Goal: Obtain resource: Obtain resource

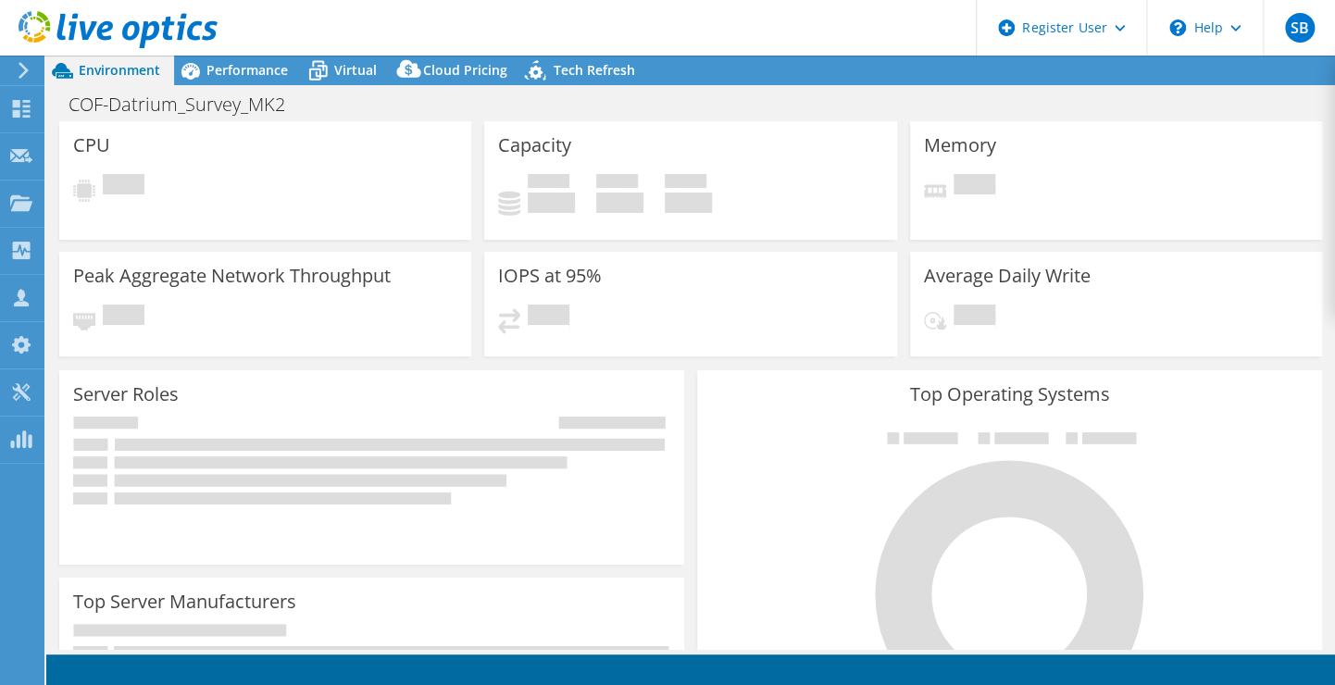
select select "USWest"
select select "USD"
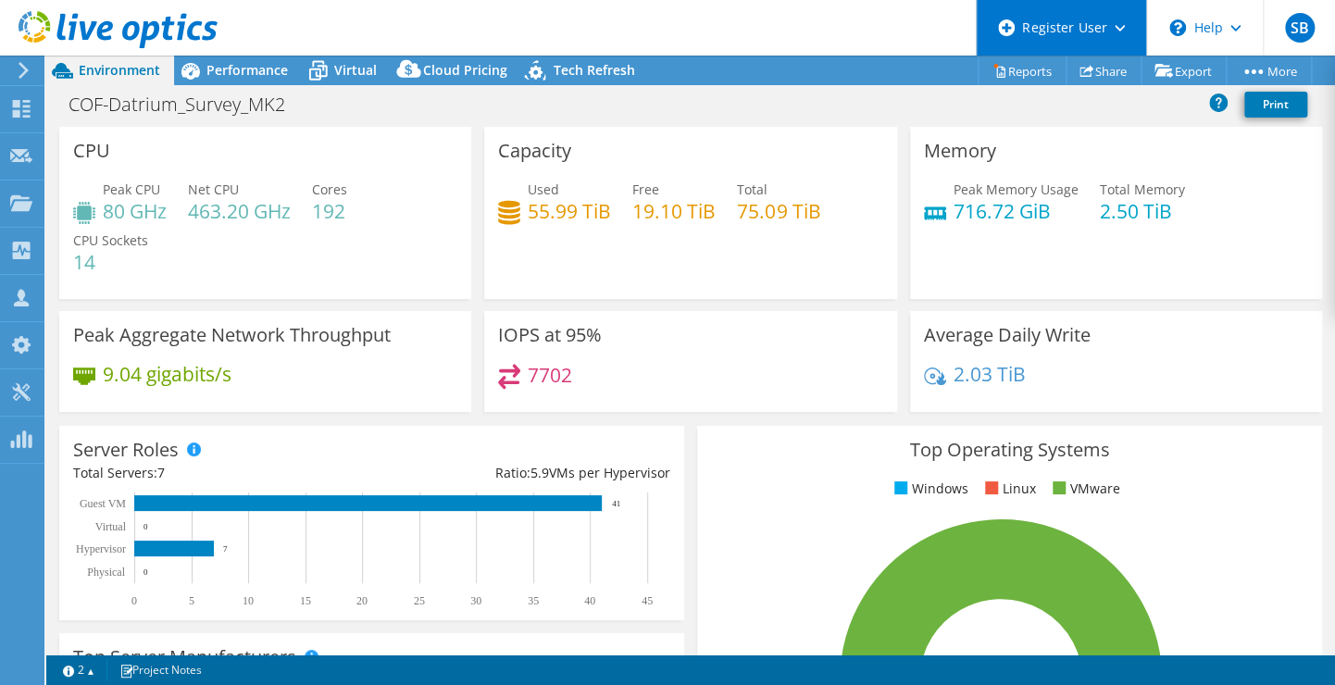
click at [1114, 26] on icon at bounding box center [1119, 28] width 10 height 6
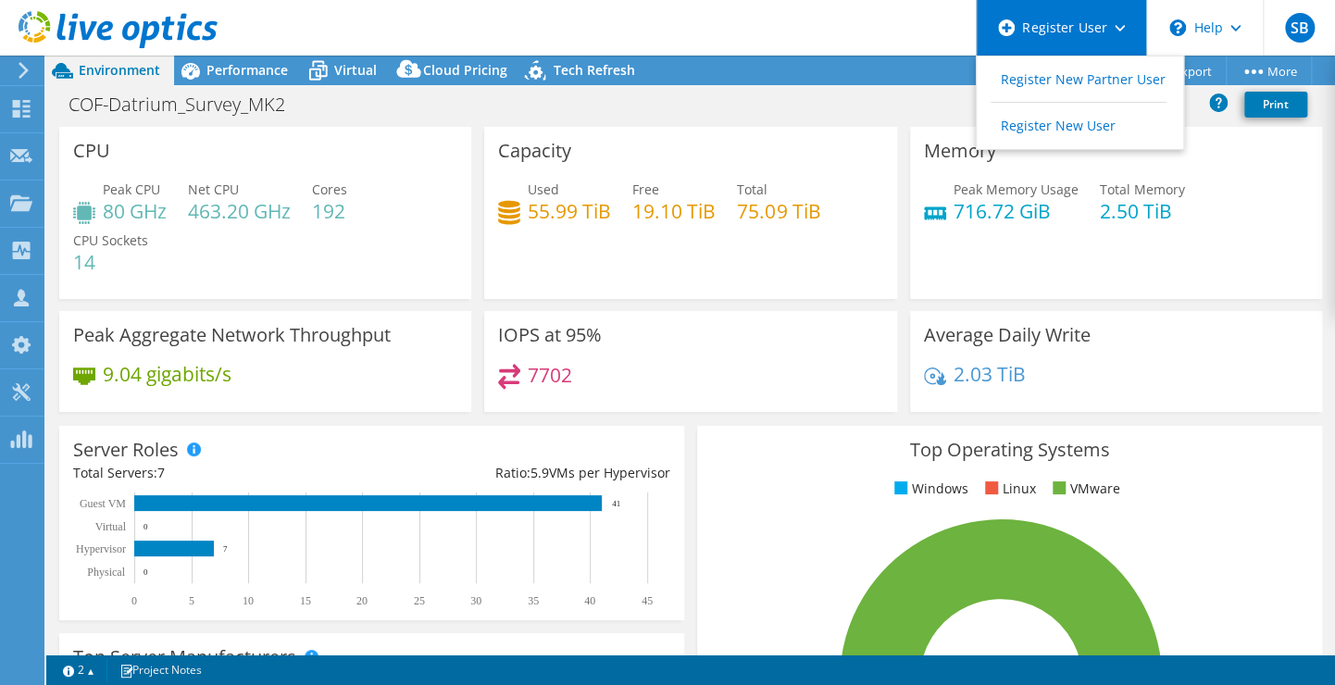
click at [1114, 26] on icon at bounding box center [1119, 28] width 10 height 6
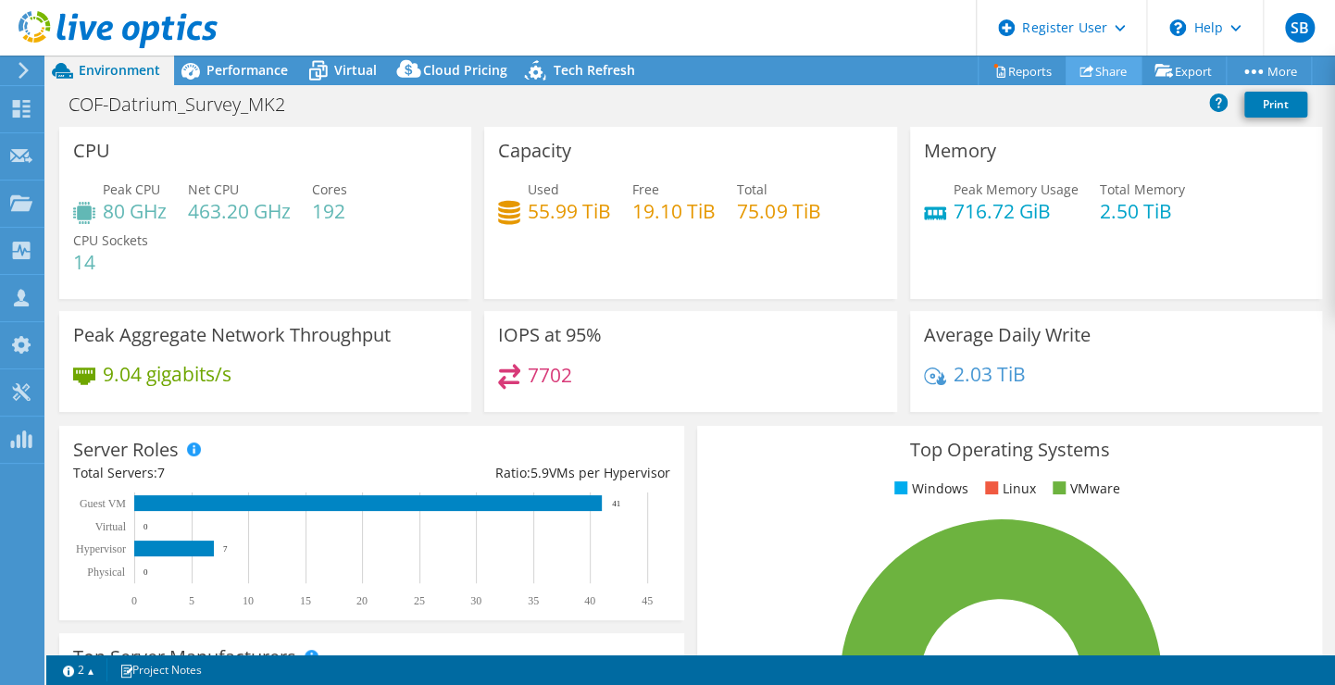
click at [1117, 72] on link "Share" at bounding box center [1103, 70] width 76 height 29
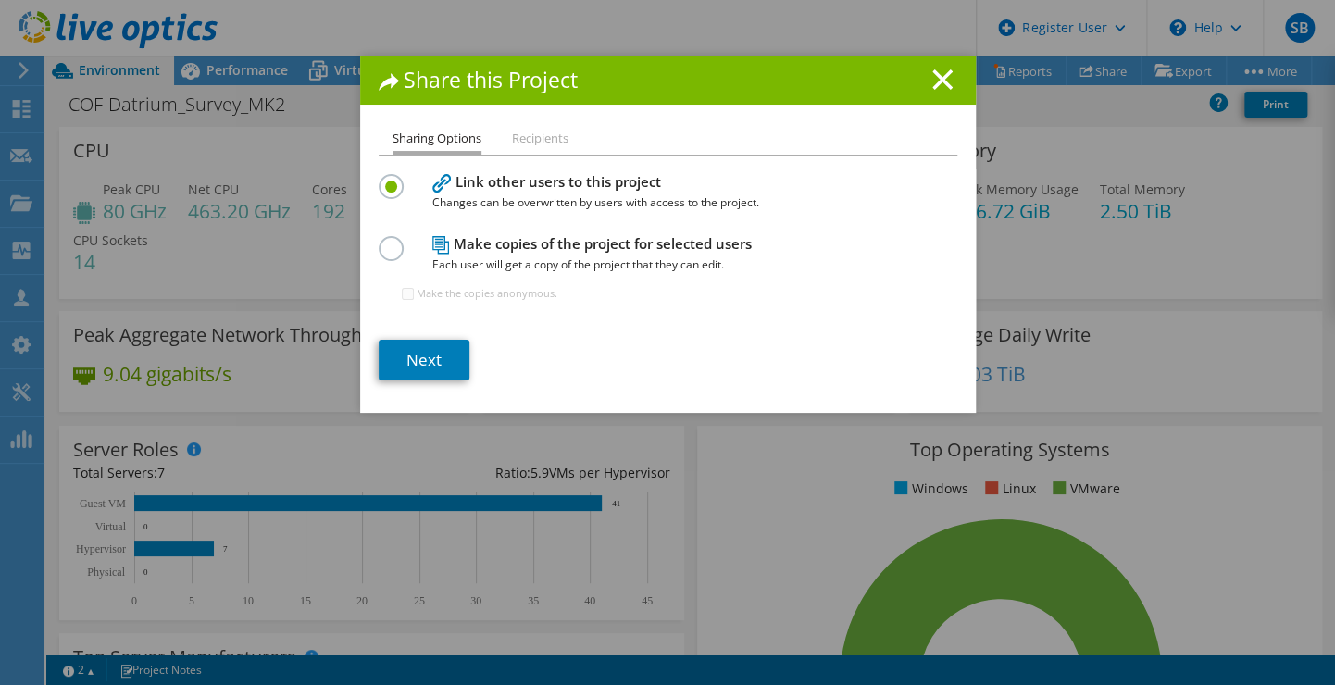
click at [923, 81] on h1 "Share this Project" at bounding box center [668, 79] width 578 height 21
click at [932, 81] on icon at bounding box center [942, 79] width 20 height 20
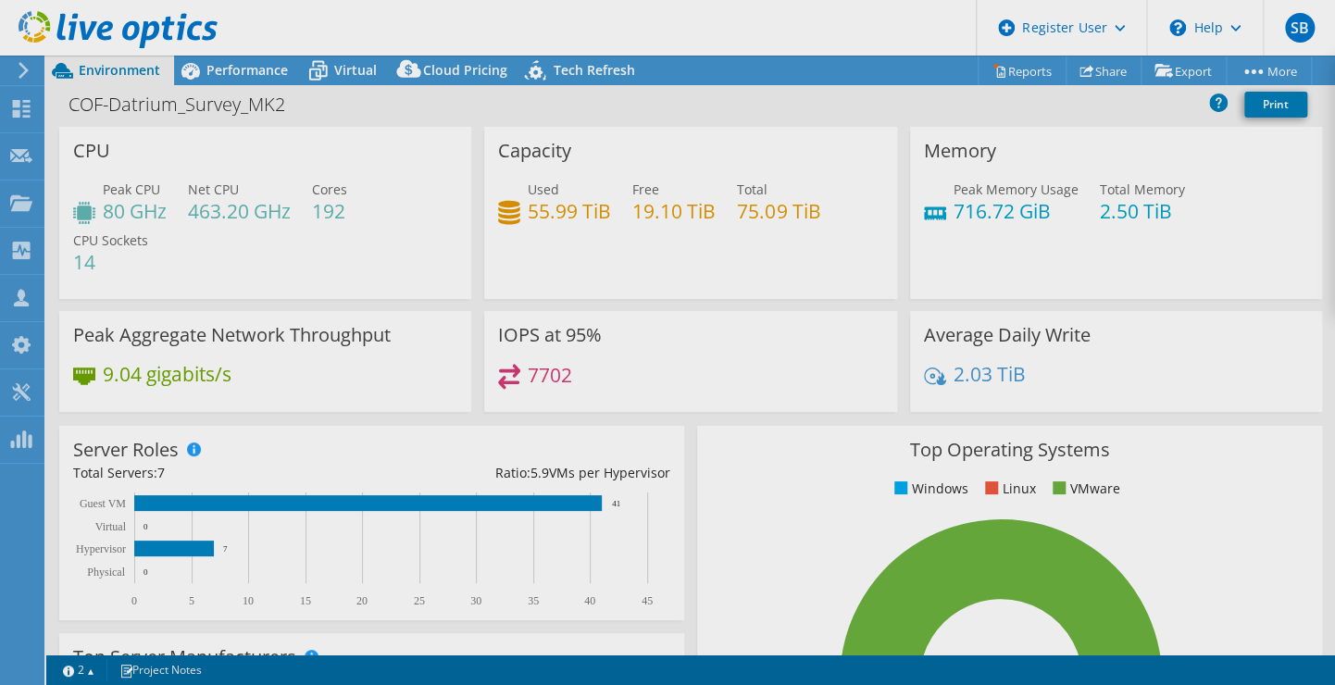
click at [1012, 75] on div at bounding box center [667, 342] width 1335 height 685
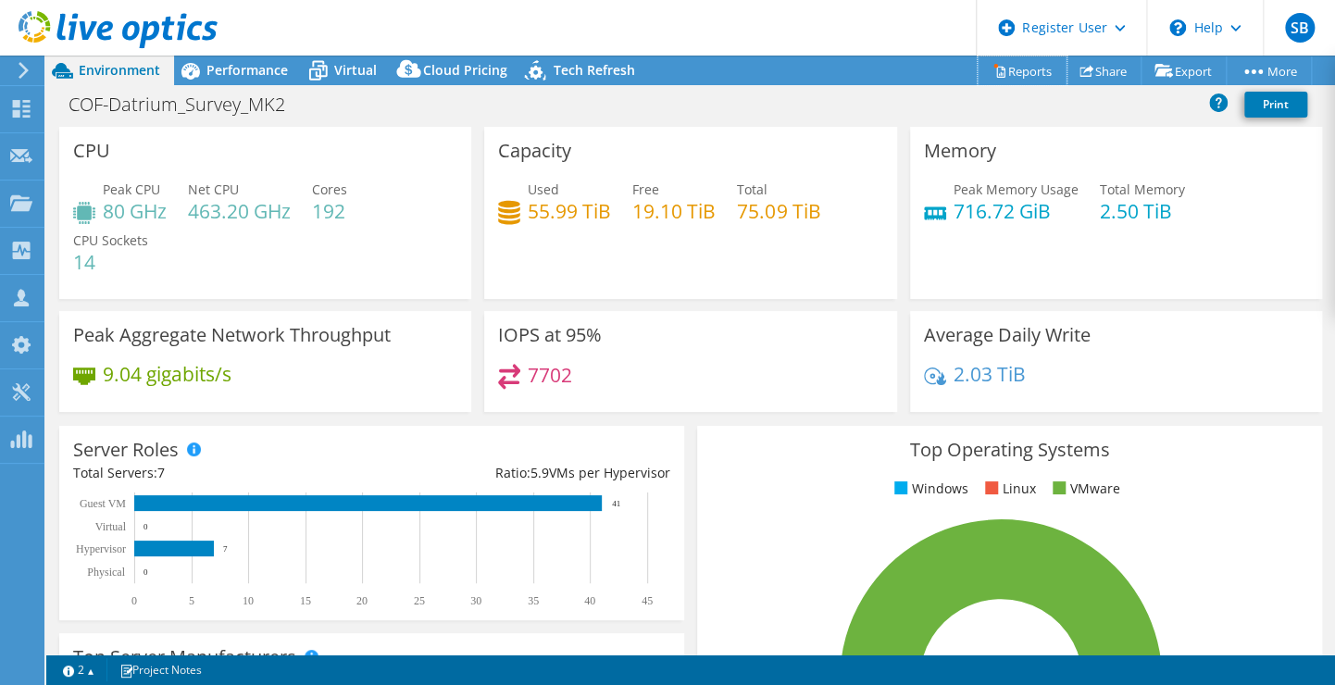
click at [1012, 75] on link "Reports" at bounding box center [1021, 70] width 89 height 29
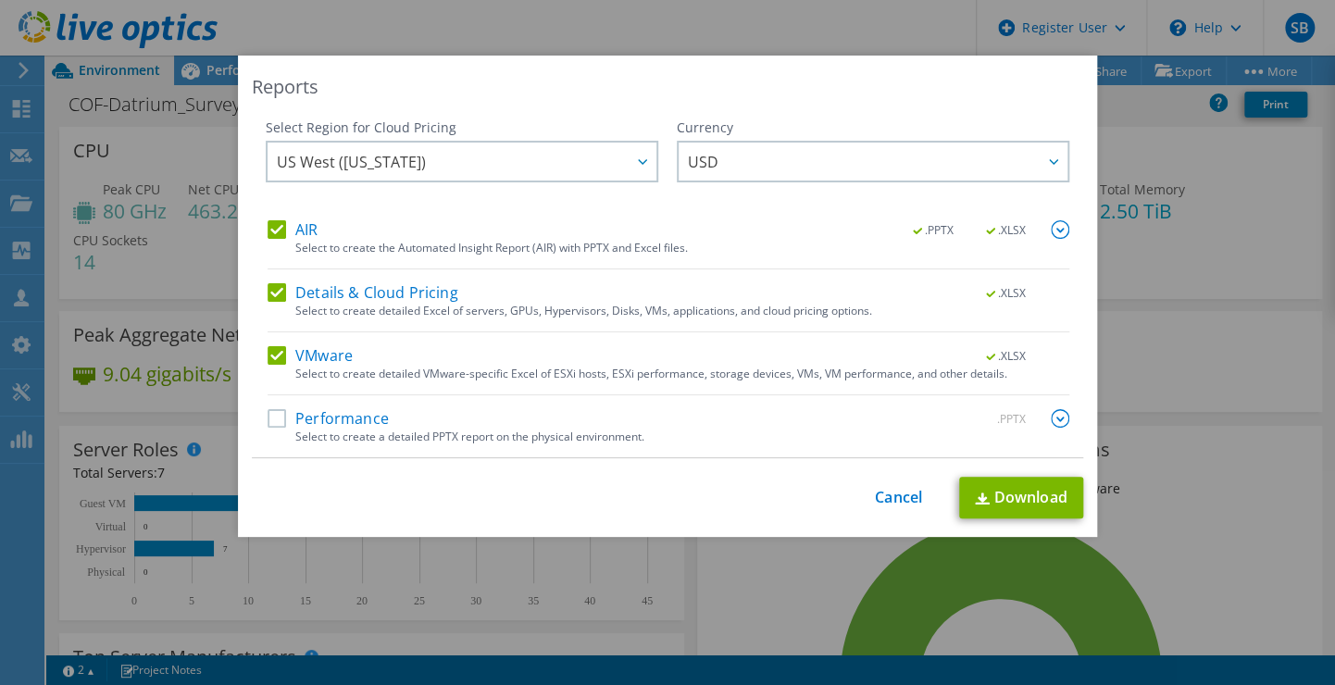
drag, startPoint x: 267, startPoint y: 414, endPoint x: 280, endPoint y: 410, distance: 12.6
click at [270, 413] on label "Performance" at bounding box center [327, 418] width 121 height 19
click at [0, 0] on input "Performance" at bounding box center [0, 0] width 0 height 0
click at [589, 163] on span "US West ([US_STATE])" at bounding box center [466, 162] width 379 height 38
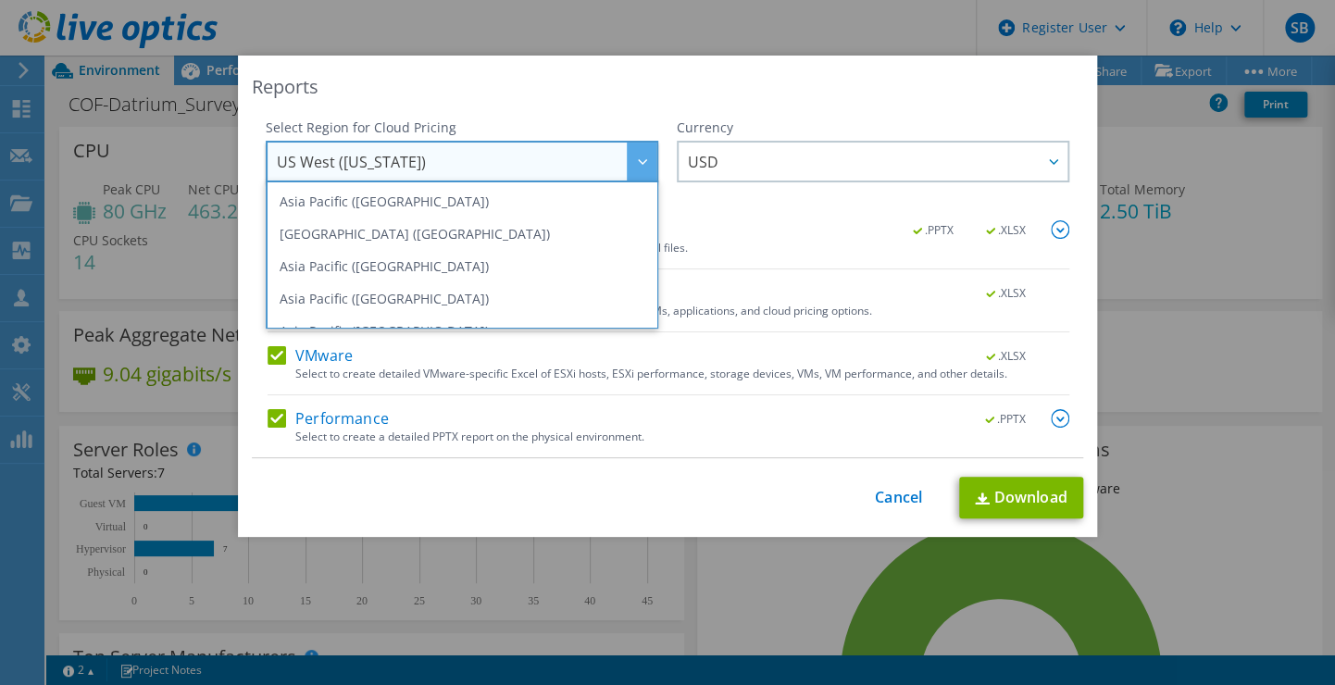
click at [589, 163] on span "US West ([US_STATE])" at bounding box center [466, 162] width 379 height 38
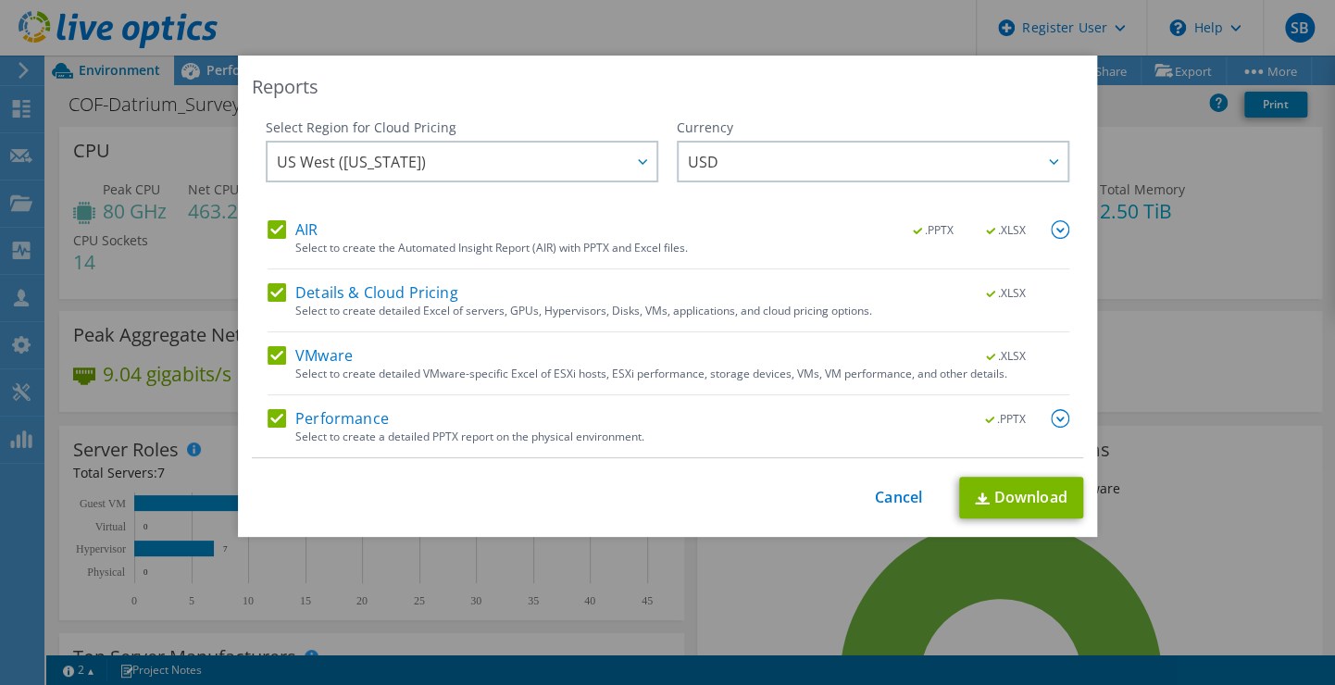
click at [1151, 87] on div "Reports Select Region for Cloud Pricing Asia Pacific ([GEOGRAPHIC_DATA]) [GEOGR…" at bounding box center [667, 343] width 1335 height 574
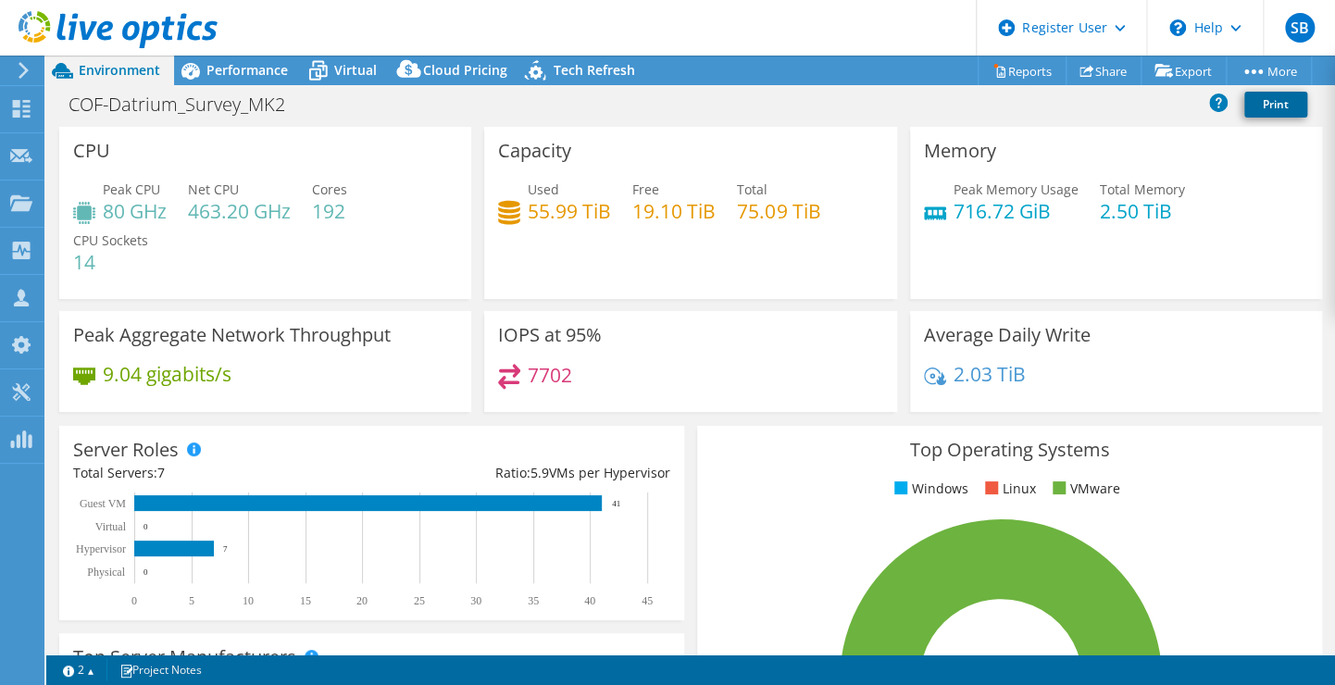
click at [1279, 109] on link "Print" at bounding box center [1275, 105] width 63 height 26
click at [1026, 78] on link "Reports" at bounding box center [1021, 70] width 89 height 29
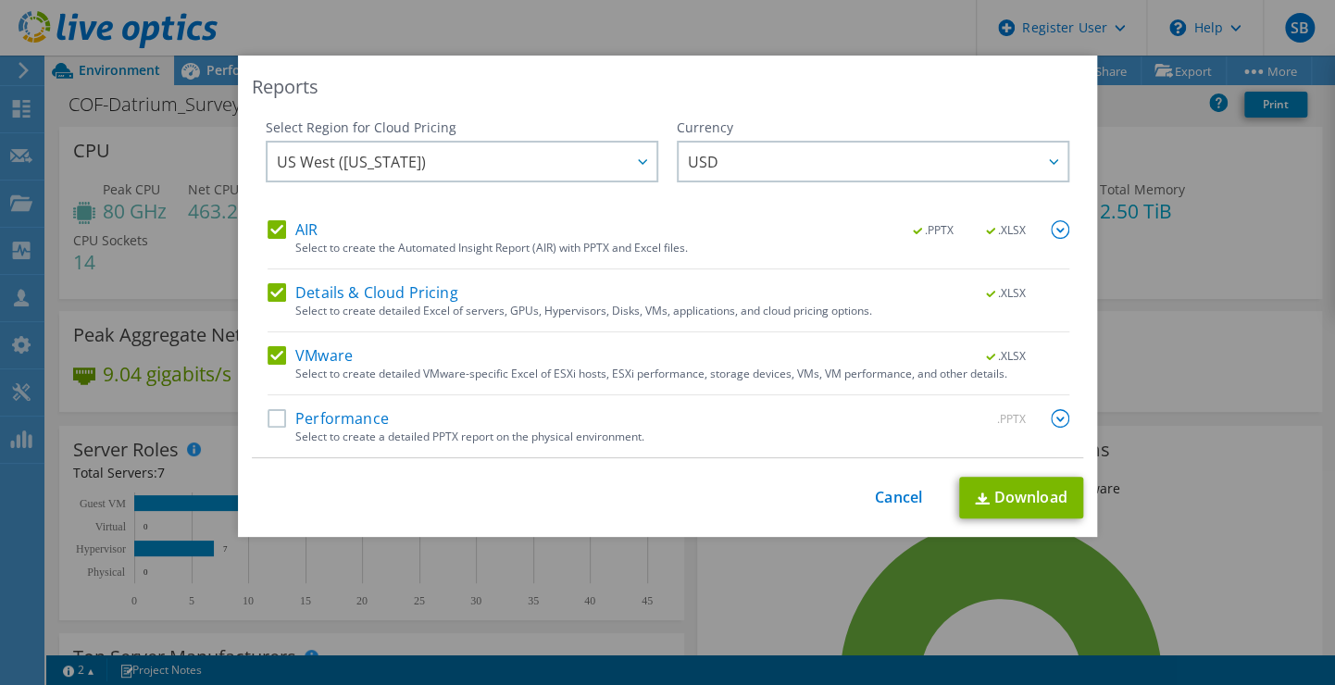
click at [267, 425] on label "Performance" at bounding box center [327, 418] width 121 height 19
click at [0, 0] on input "Performance" at bounding box center [0, 0] width 0 height 0
click at [1019, 492] on link "Download" at bounding box center [1021, 498] width 124 height 42
click at [1226, 158] on div "Reports Select Region for Cloud Pricing Asia Pacific ([GEOGRAPHIC_DATA]) [GEOGR…" at bounding box center [667, 343] width 1335 height 574
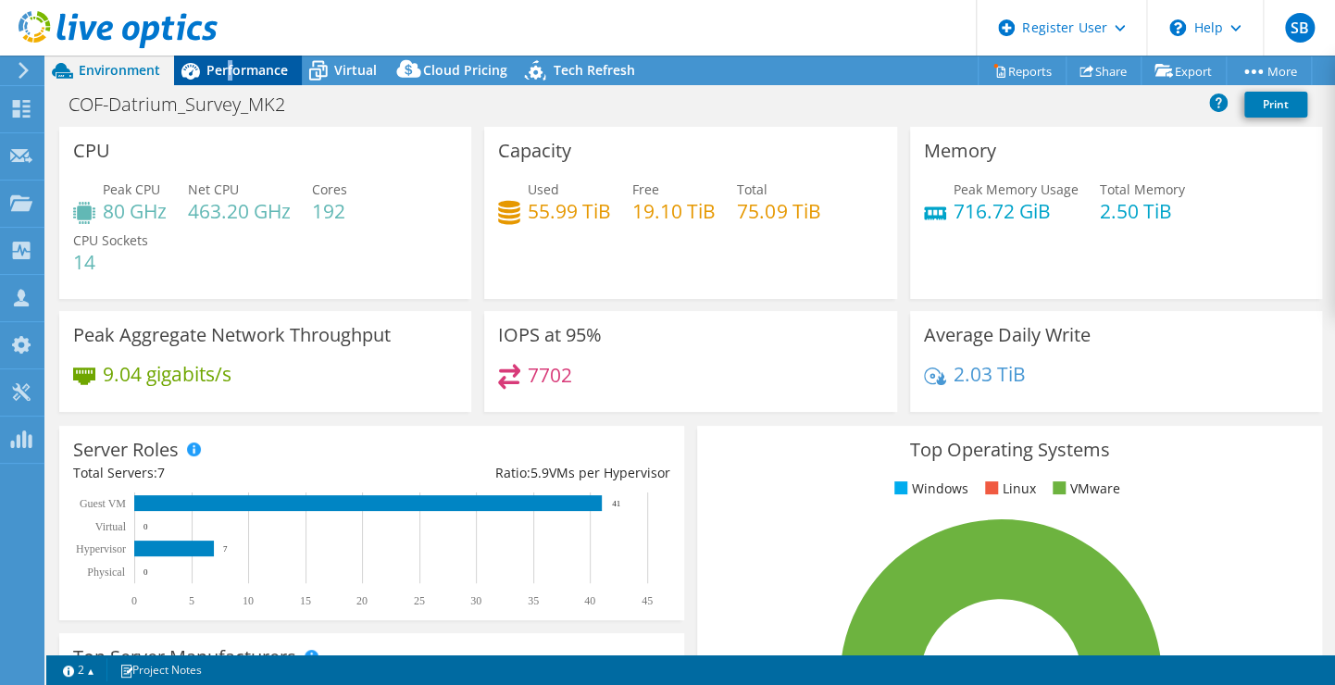
click at [230, 68] on span "Performance" at bounding box center [246, 70] width 81 height 18
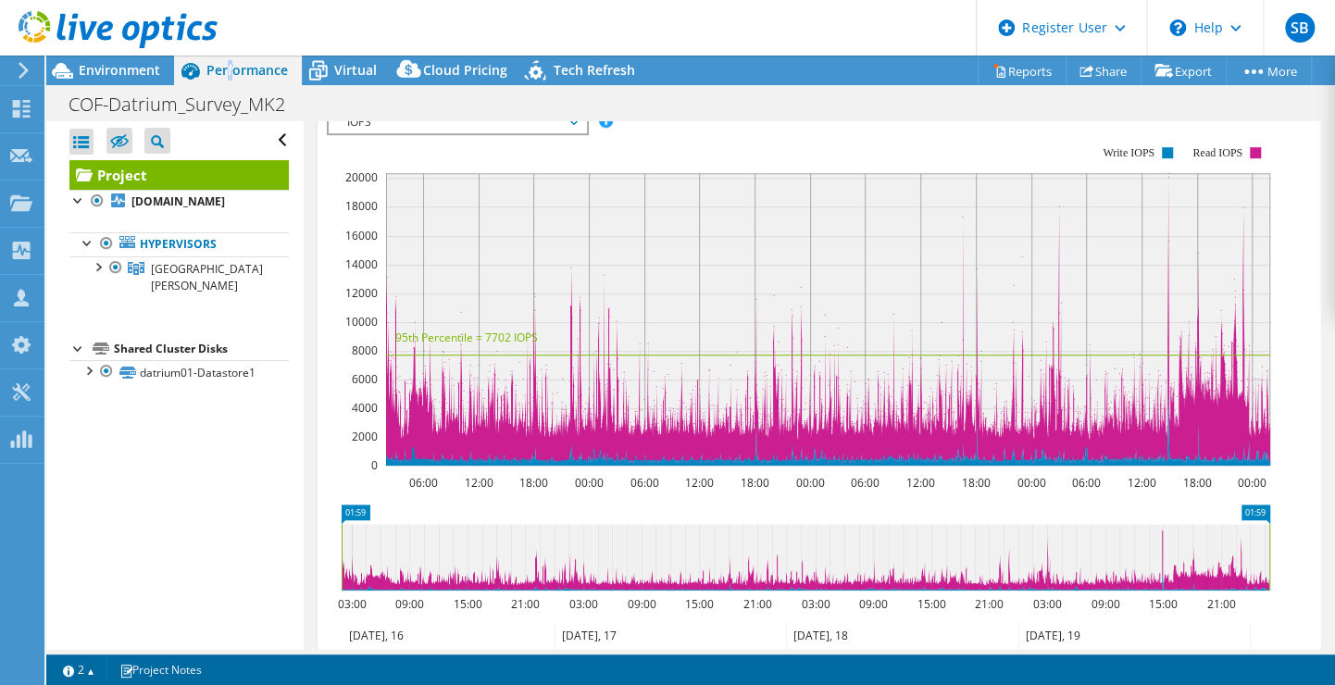
scroll to position [370, 0]
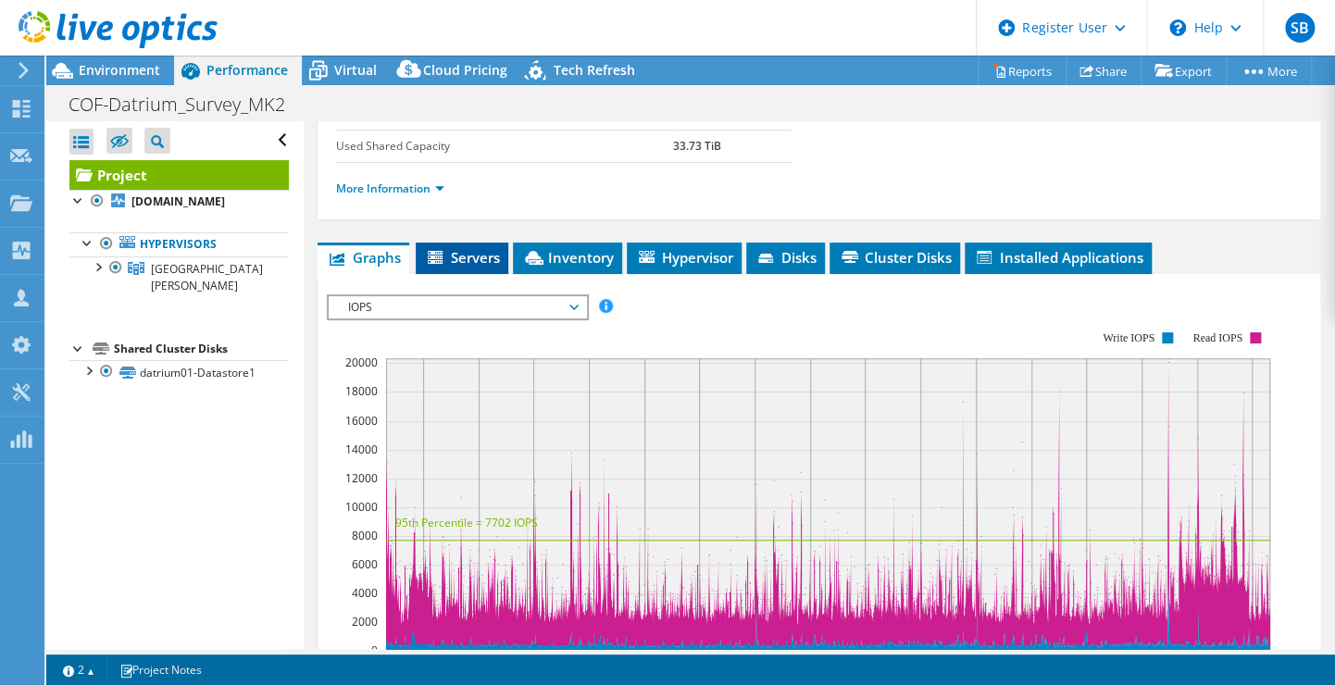
click at [476, 255] on span "Servers" at bounding box center [462, 257] width 74 height 19
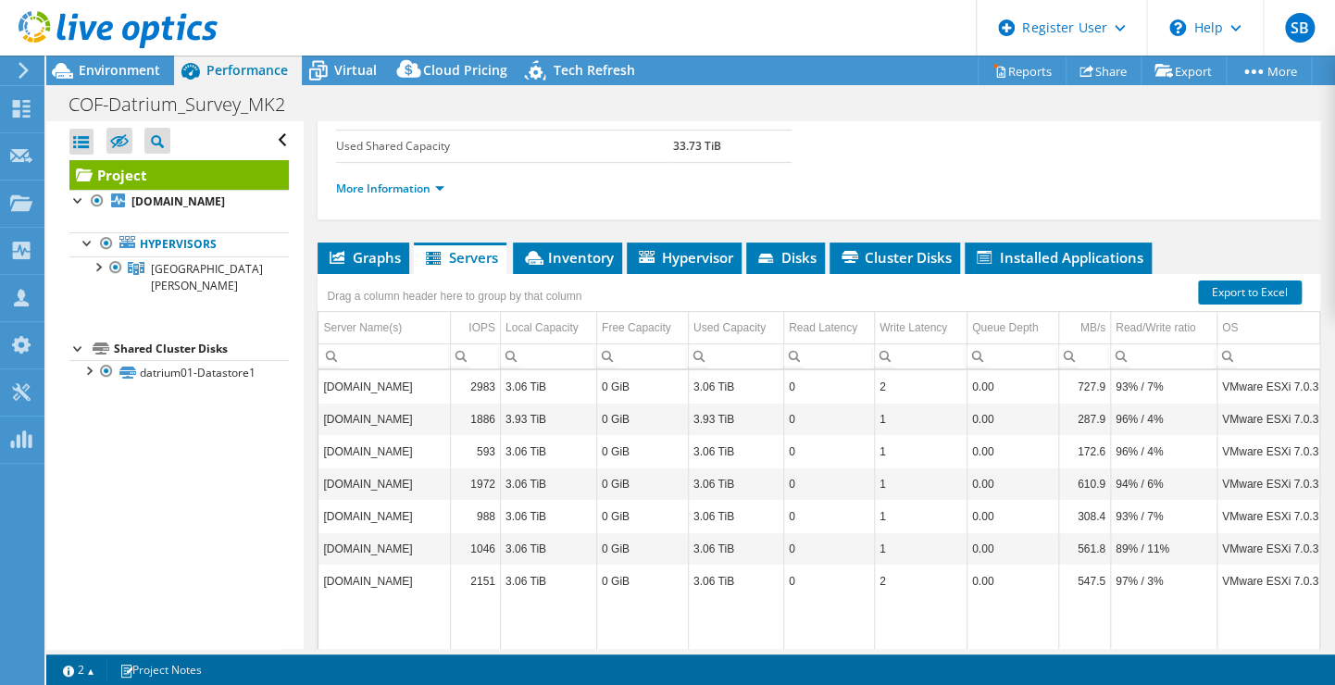
scroll to position [455, 0]
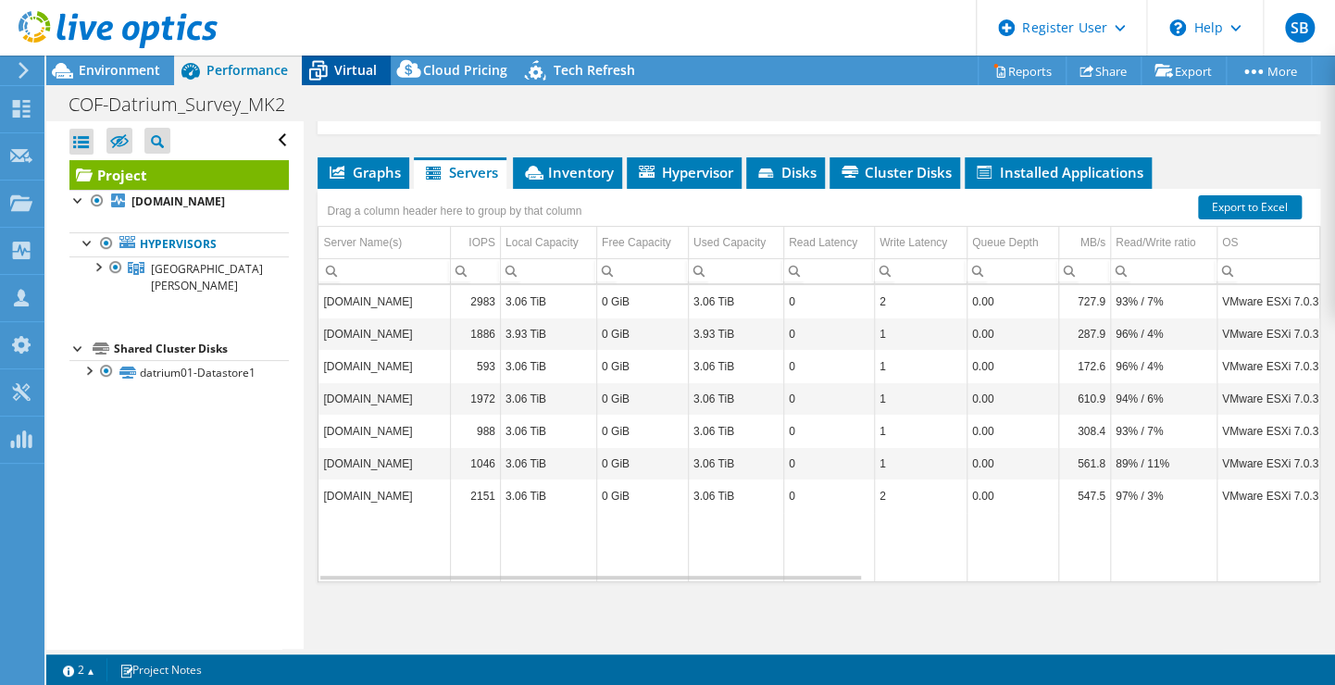
click at [345, 81] on div "Virtual" at bounding box center [346, 71] width 89 height 30
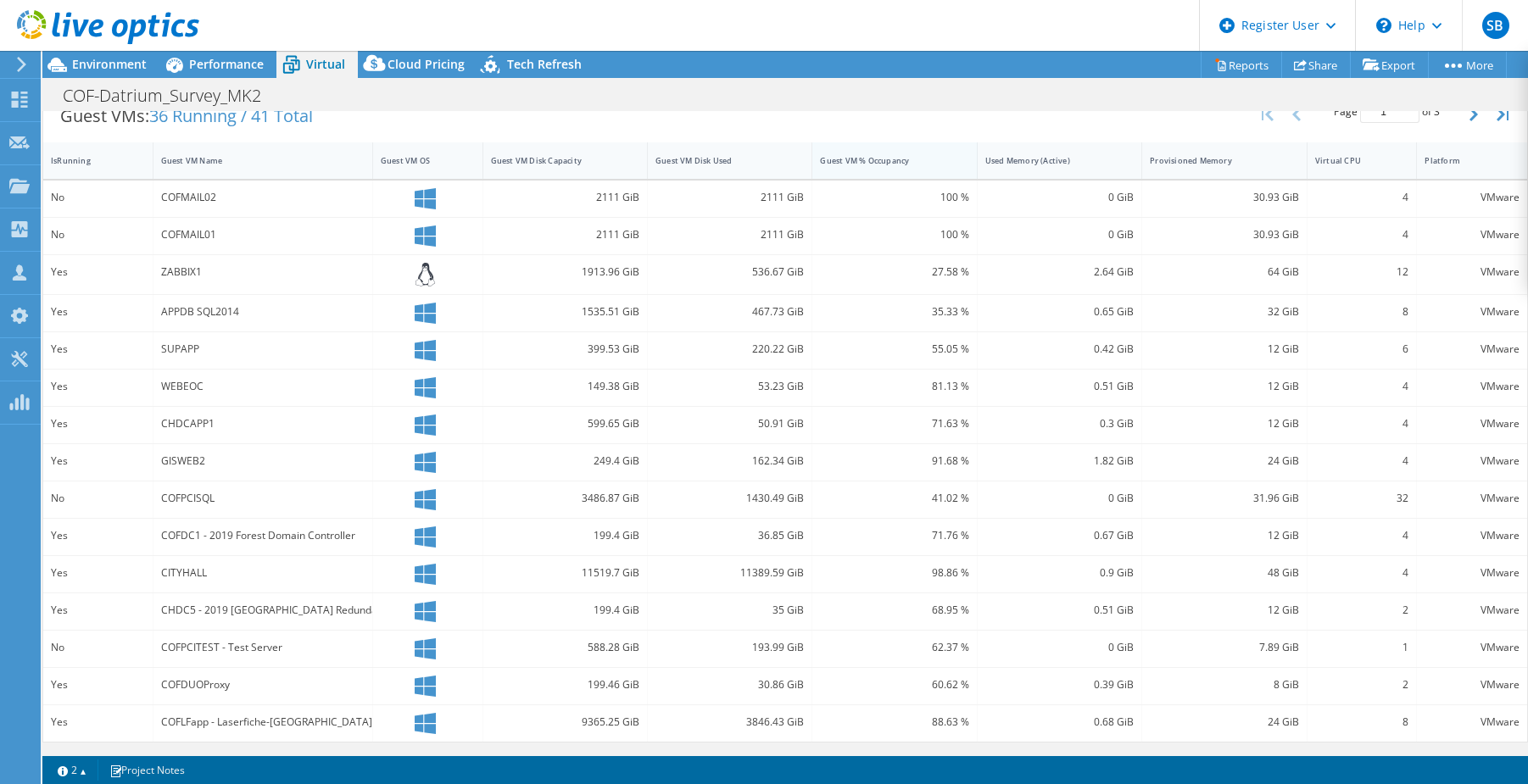
scroll to position [249, 0]
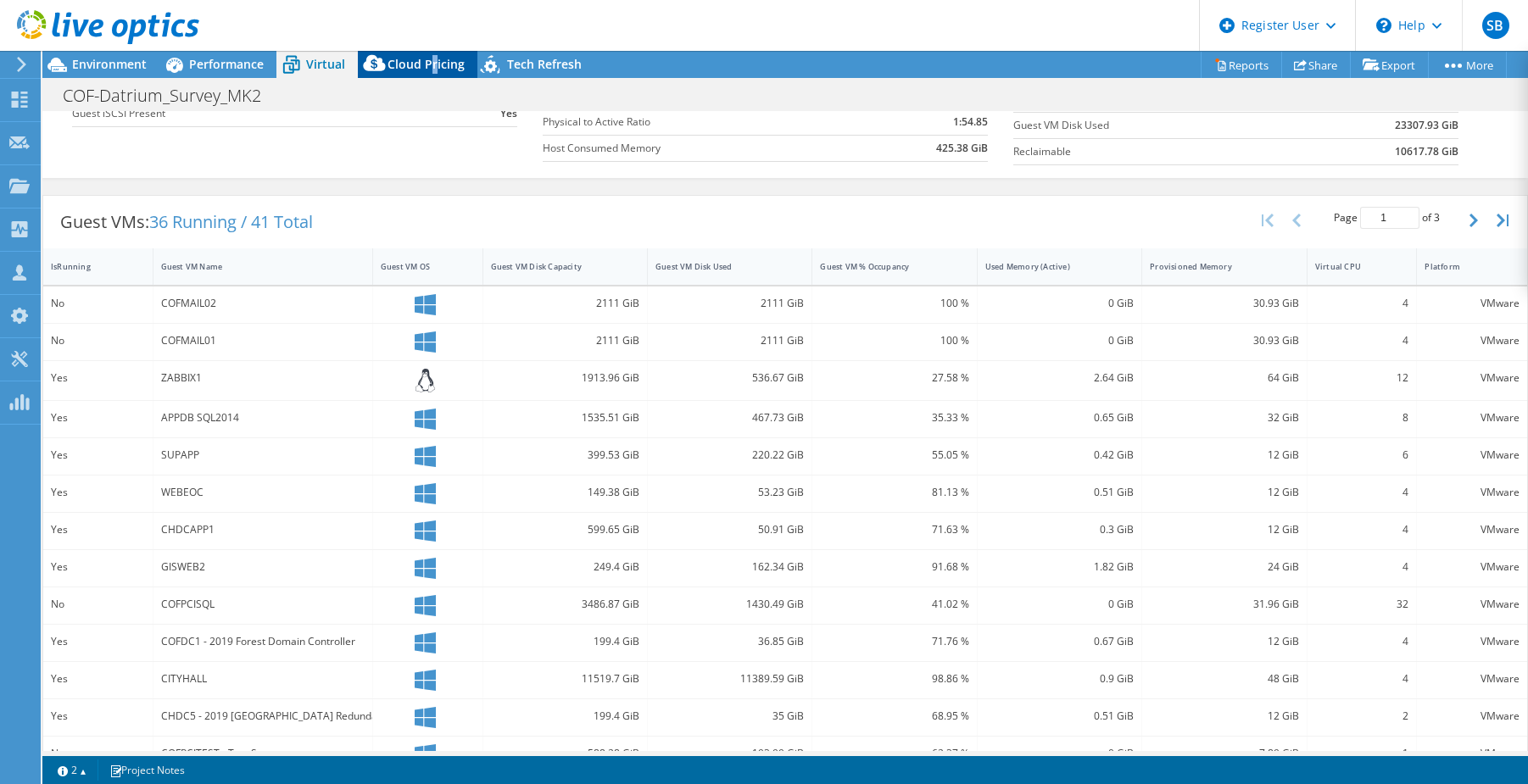
click at [431, 65] on span "Cloud Pricing" at bounding box center [426, 64] width 77 height 16
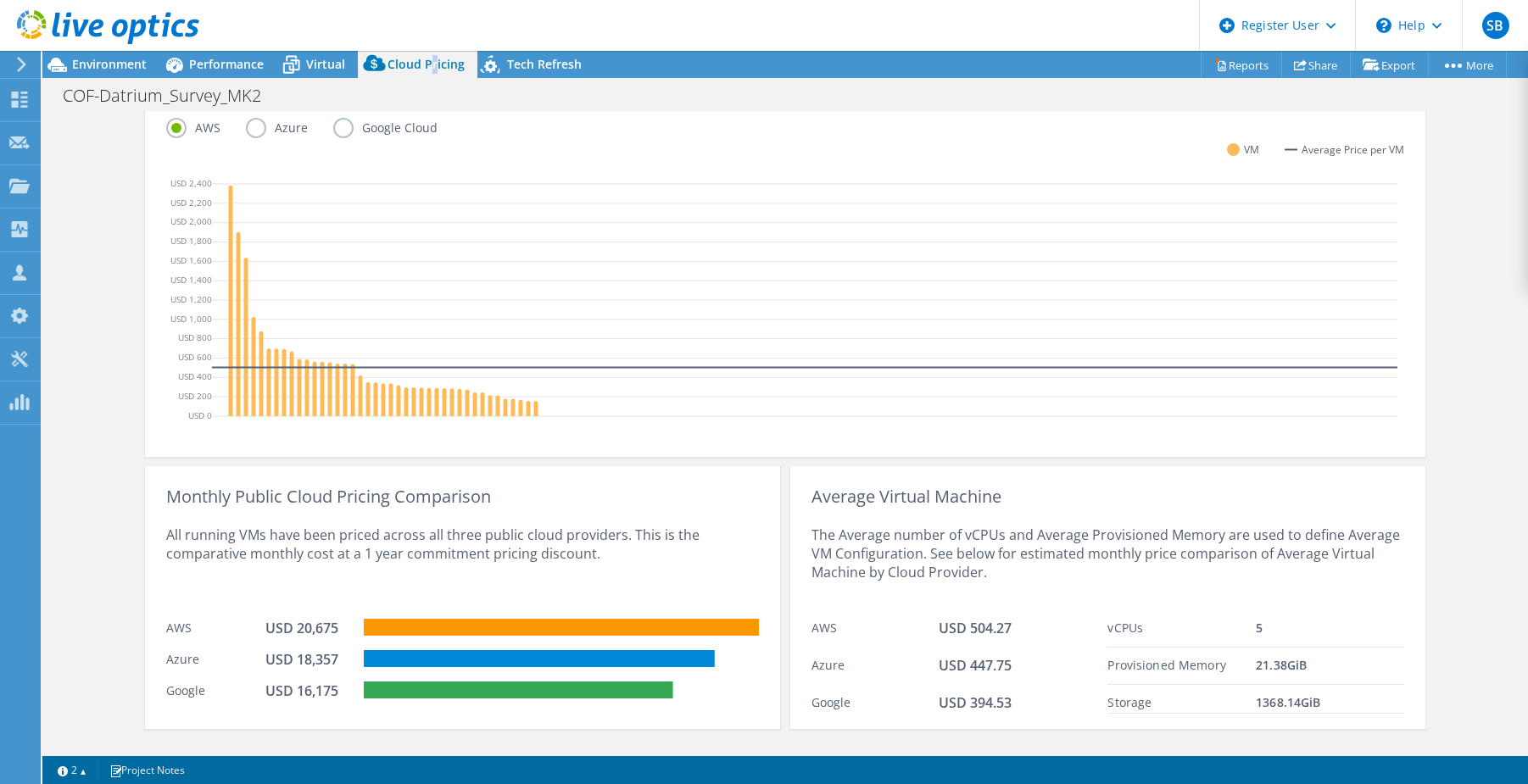
scroll to position [458, 0]
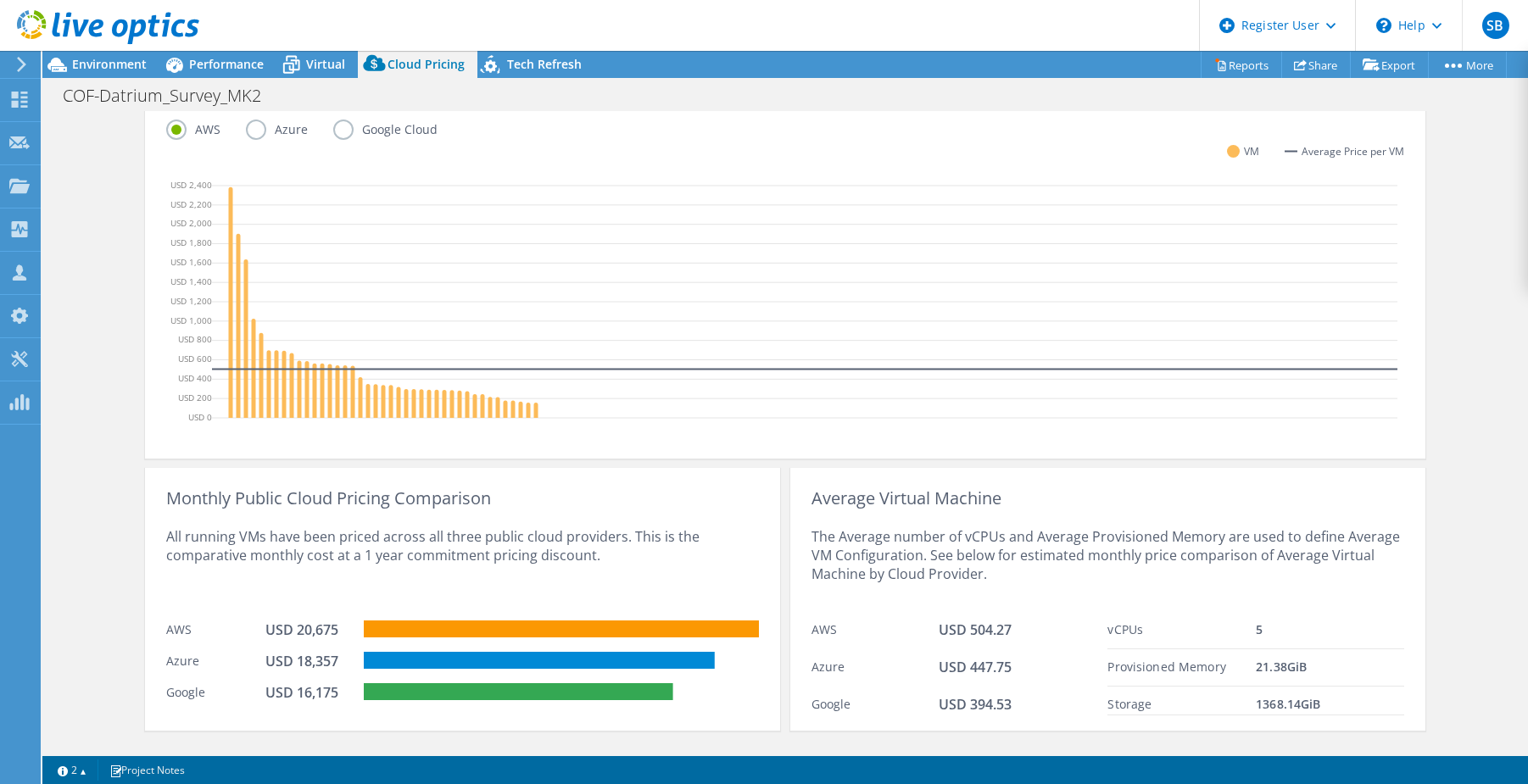
click at [246, 136] on label "Azure" at bounding box center [289, 130] width 87 height 20
click at [0, 0] on input "Azure" at bounding box center [0, 0] width 0 height 0
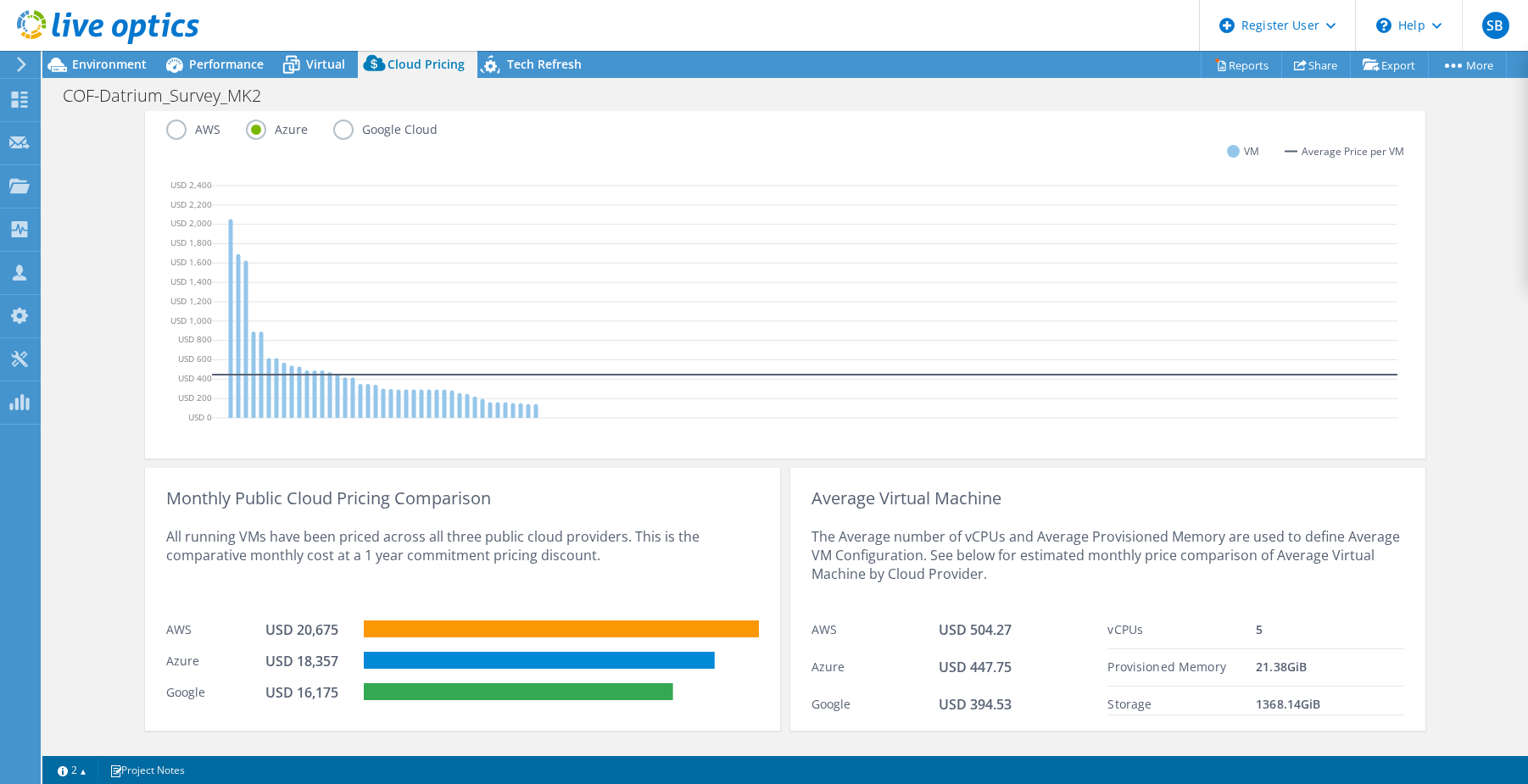
click at [174, 127] on label "AWS" at bounding box center [205, 130] width 80 height 20
click at [0, 0] on input "AWS" at bounding box center [0, 0] width 0 height 0
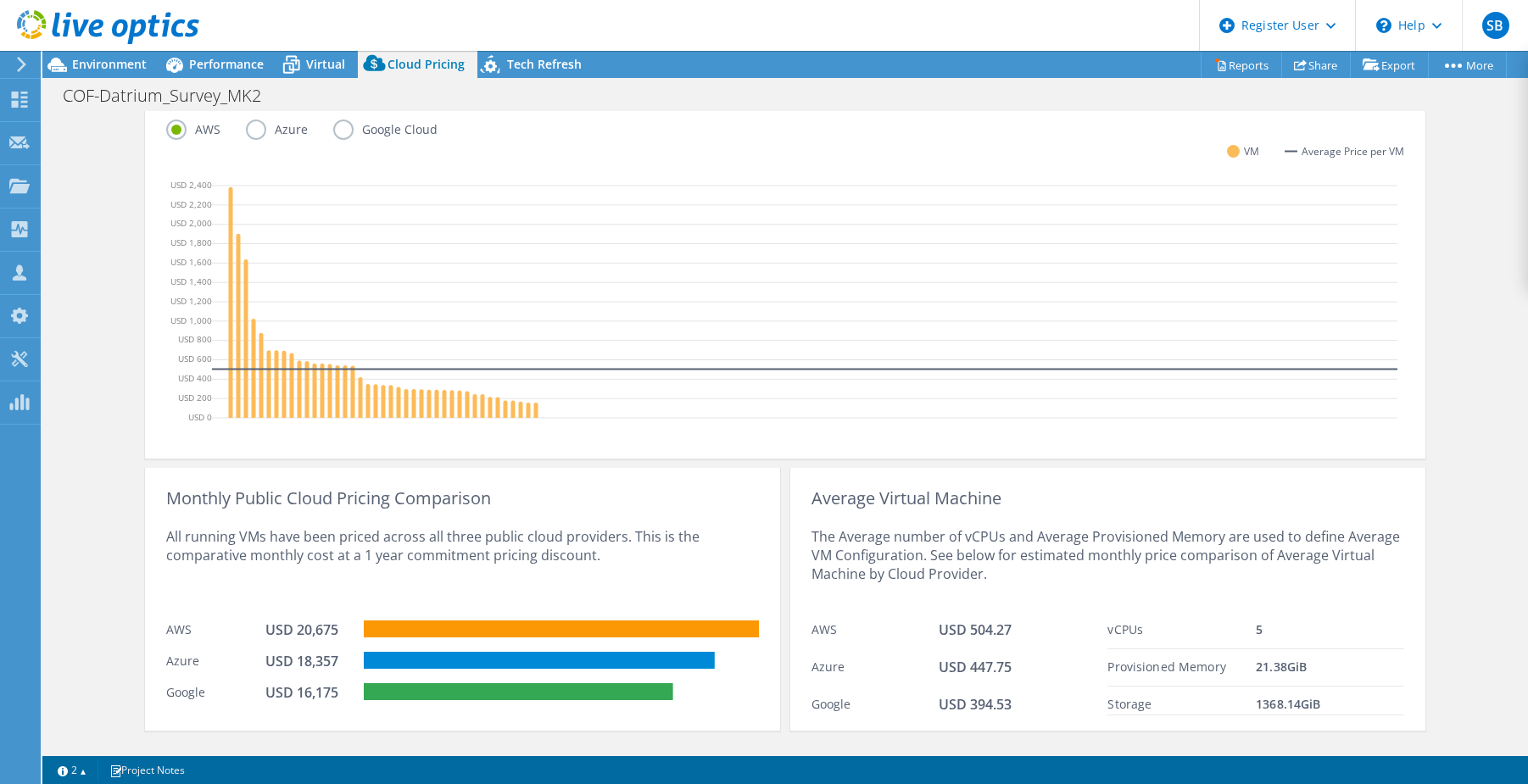
click at [333, 125] on label "Google Cloud" at bounding box center [398, 130] width 130 height 20
click at [0, 0] on input "Google Cloud" at bounding box center [0, 0] width 0 height 0
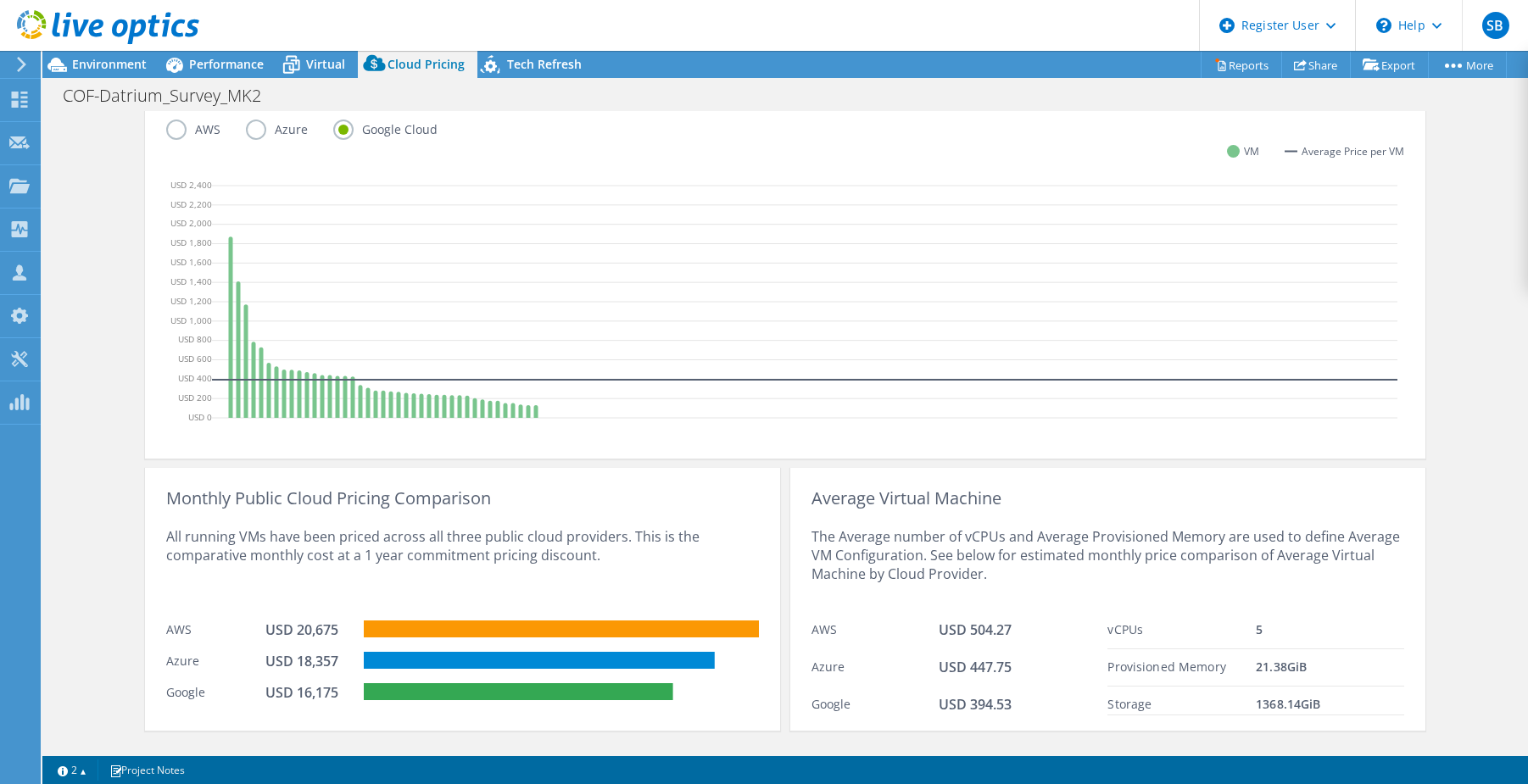
drag, startPoint x: 250, startPoint y: 131, endPoint x: 231, endPoint y: 131, distance: 19.0
click at [250, 130] on label "Azure" at bounding box center [289, 130] width 87 height 20
click at [0, 0] on input "Azure" at bounding box center [0, 0] width 0 height 0
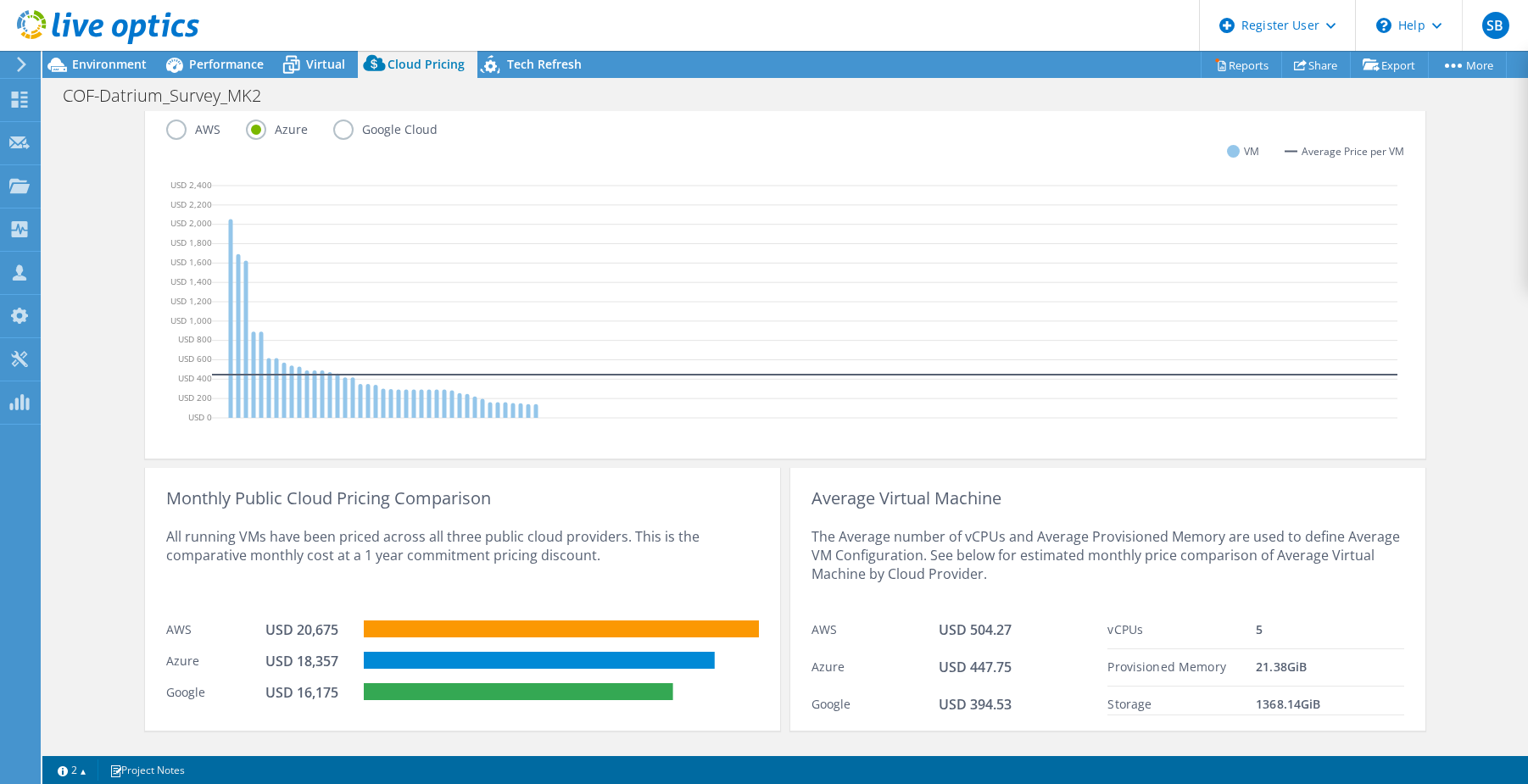
click at [168, 131] on label "AWS" at bounding box center [205, 130] width 80 height 20
click at [0, 0] on input "AWS" at bounding box center [0, 0] width 0 height 0
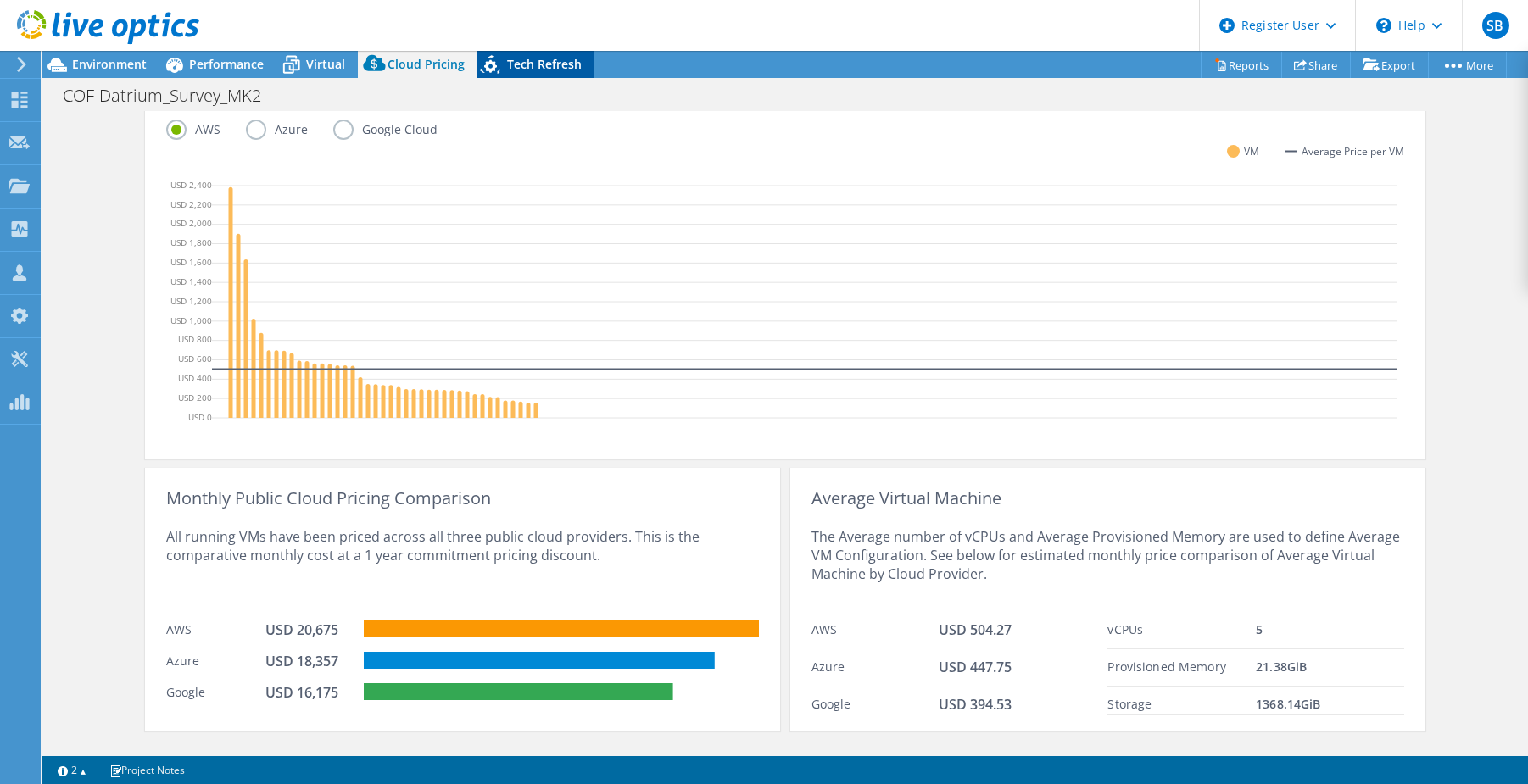
click at [500, 64] on icon at bounding box center [492, 68] width 29 height 35
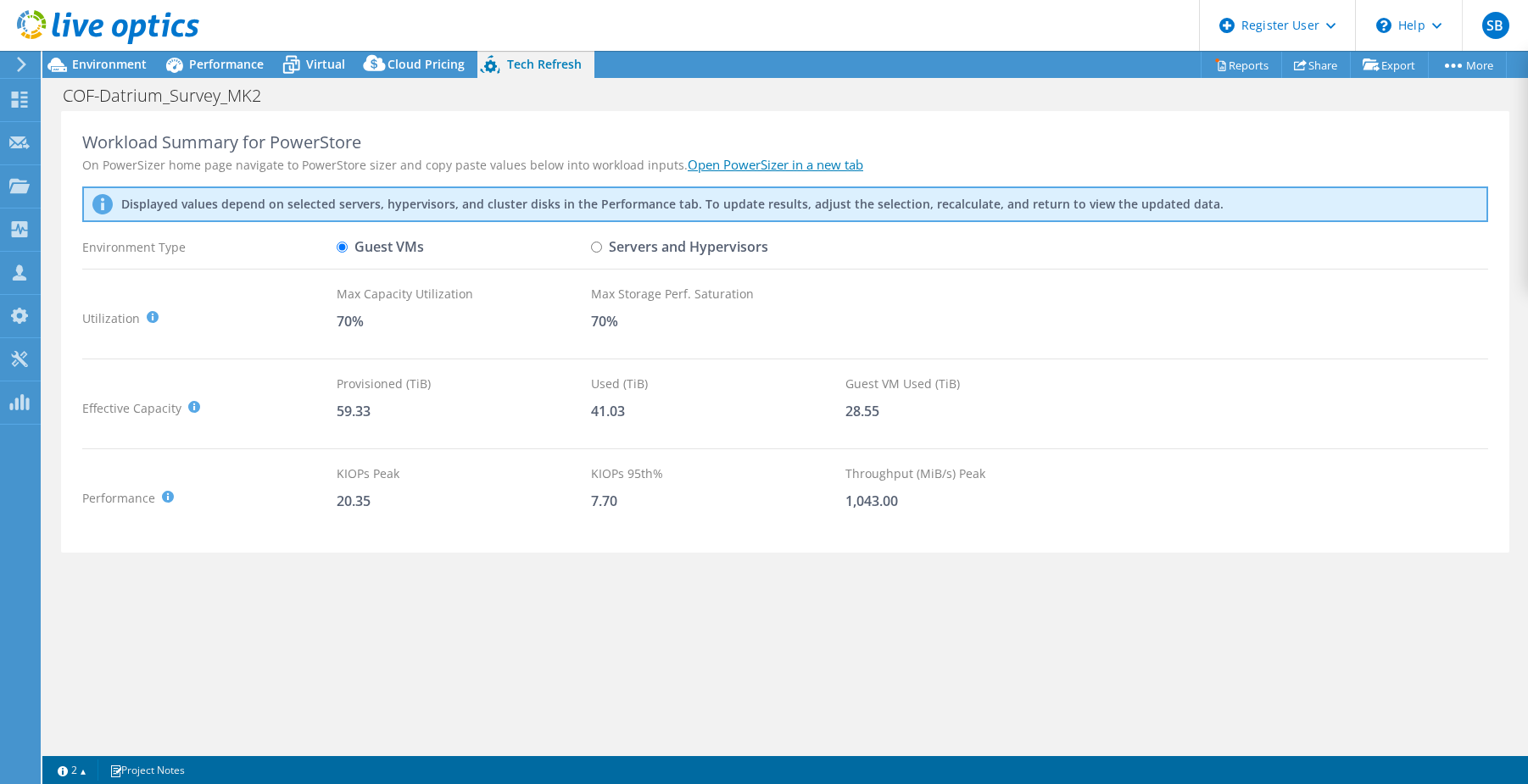
scroll to position [0, 0]
click at [397, 62] on span "Cloud Pricing" at bounding box center [426, 64] width 77 height 16
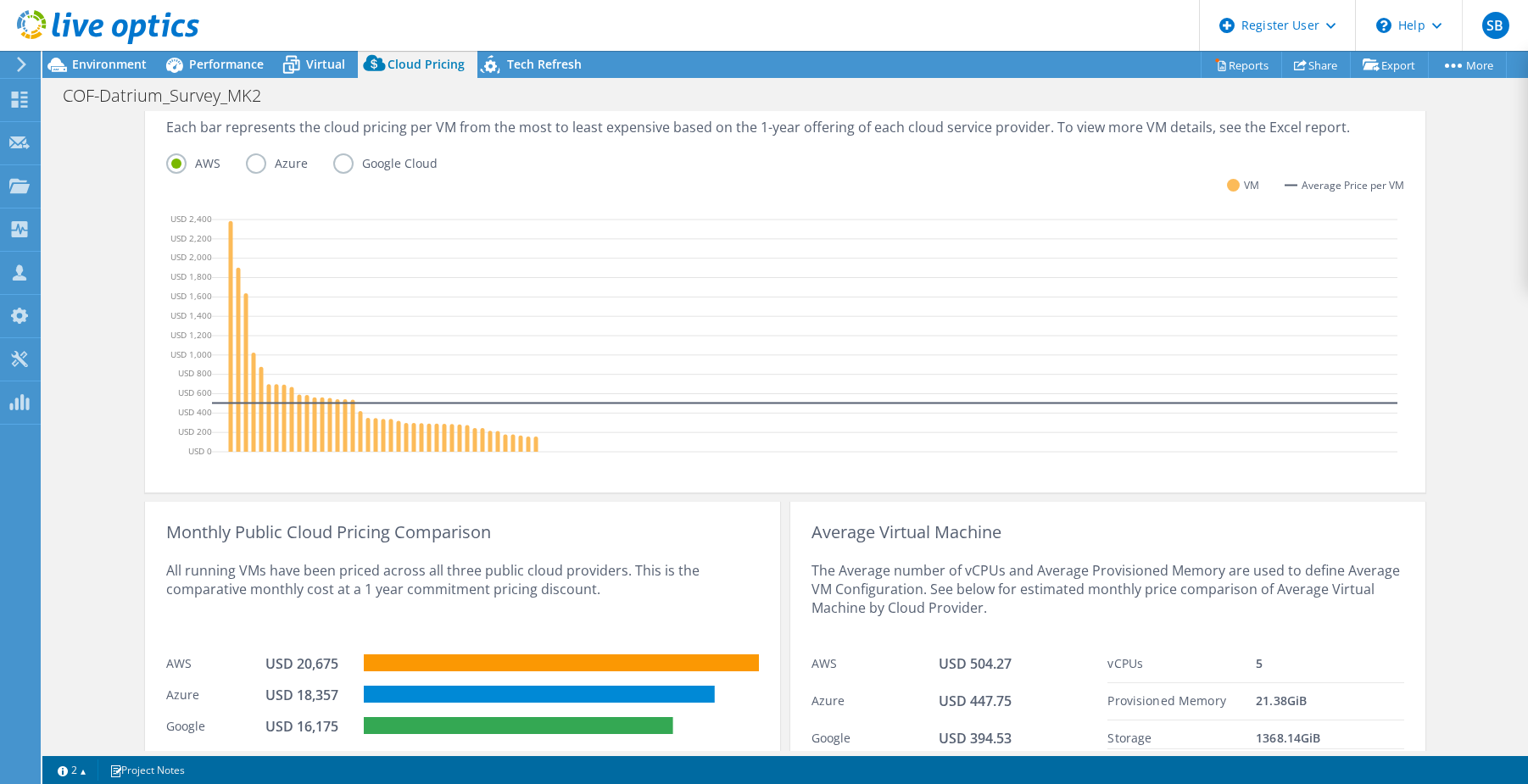
scroll to position [492, 0]
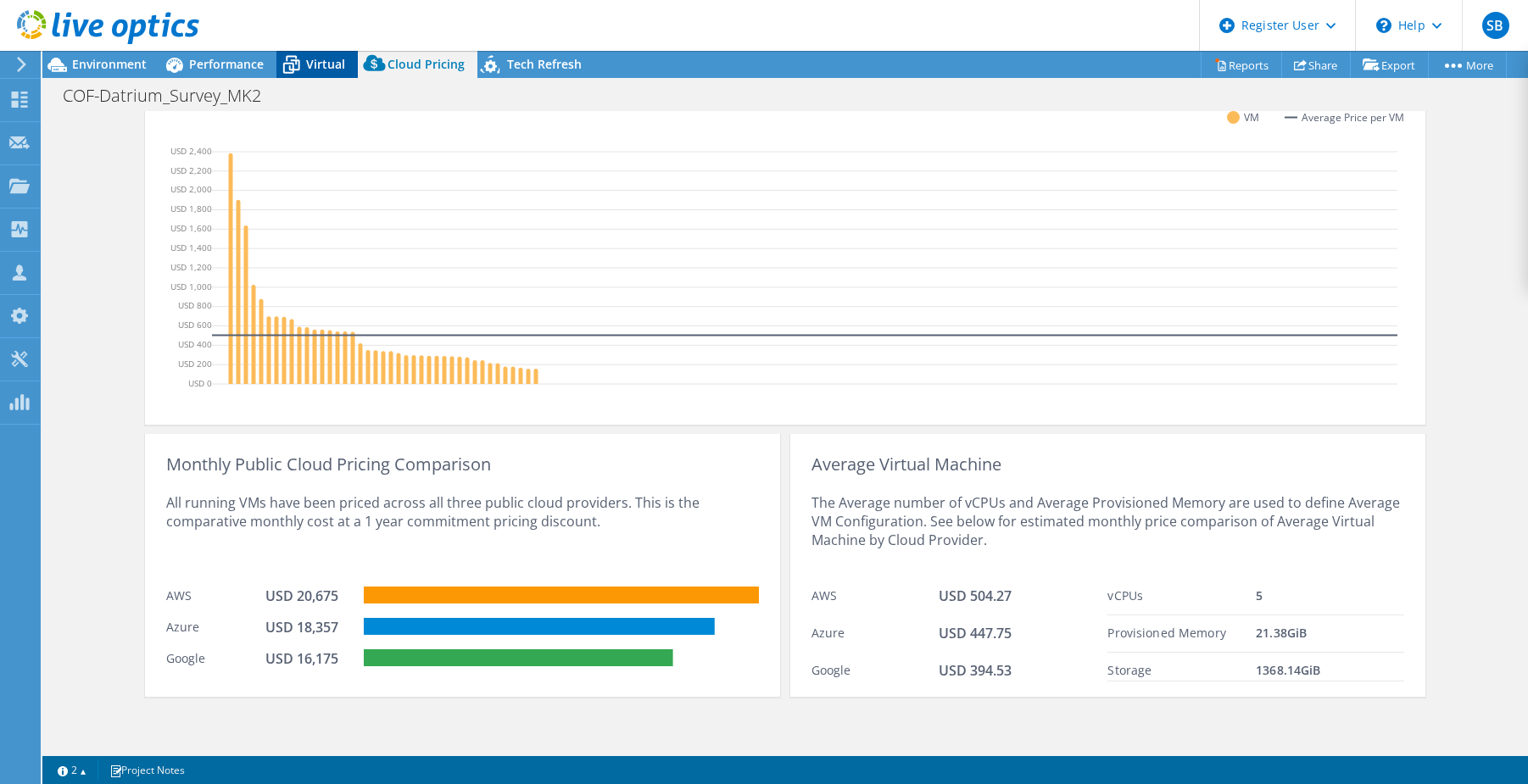
click at [302, 60] on icon at bounding box center [291, 65] width 29 height 29
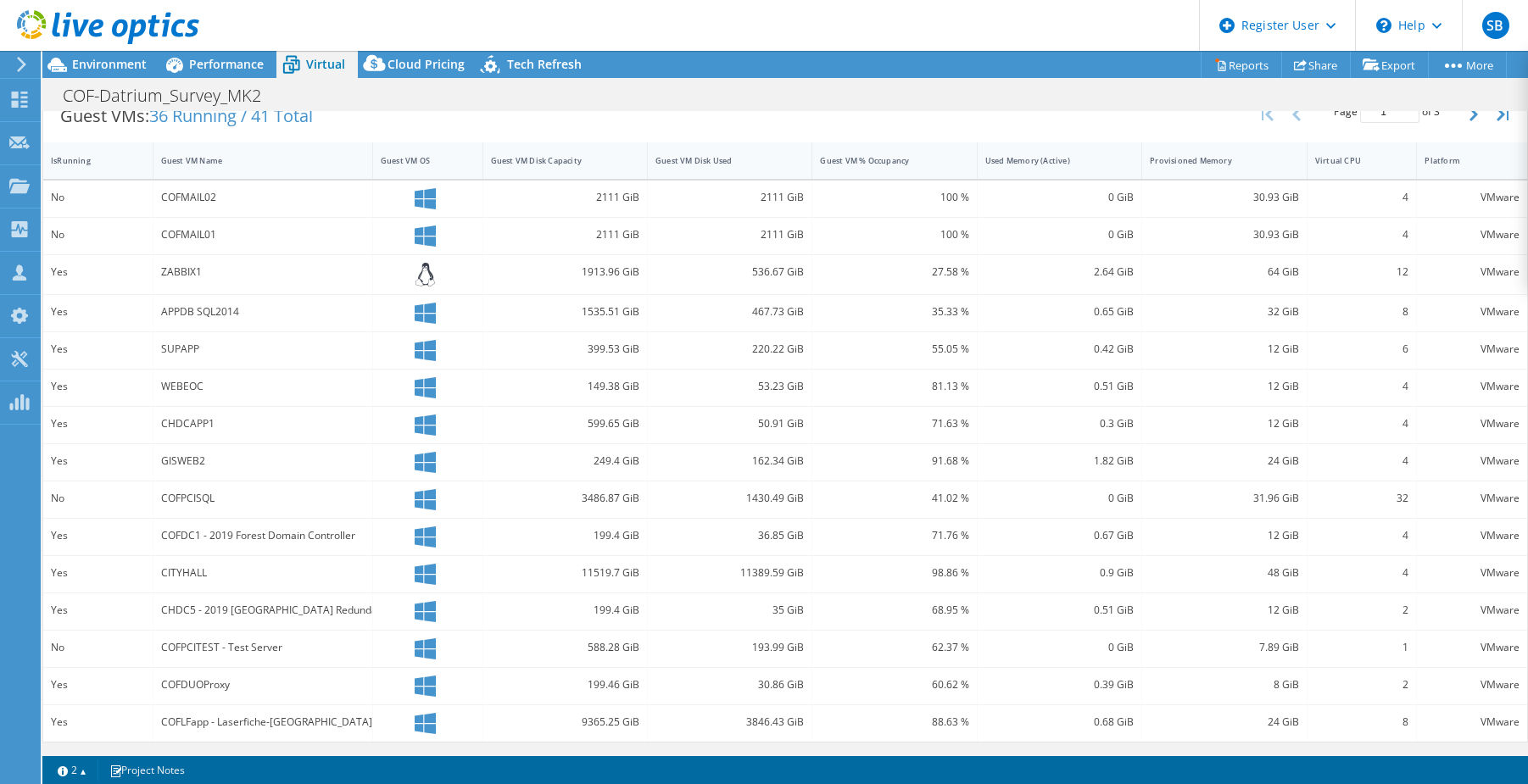
scroll to position [0, 0]
